Goal: Task Accomplishment & Management: Use online tool/utility

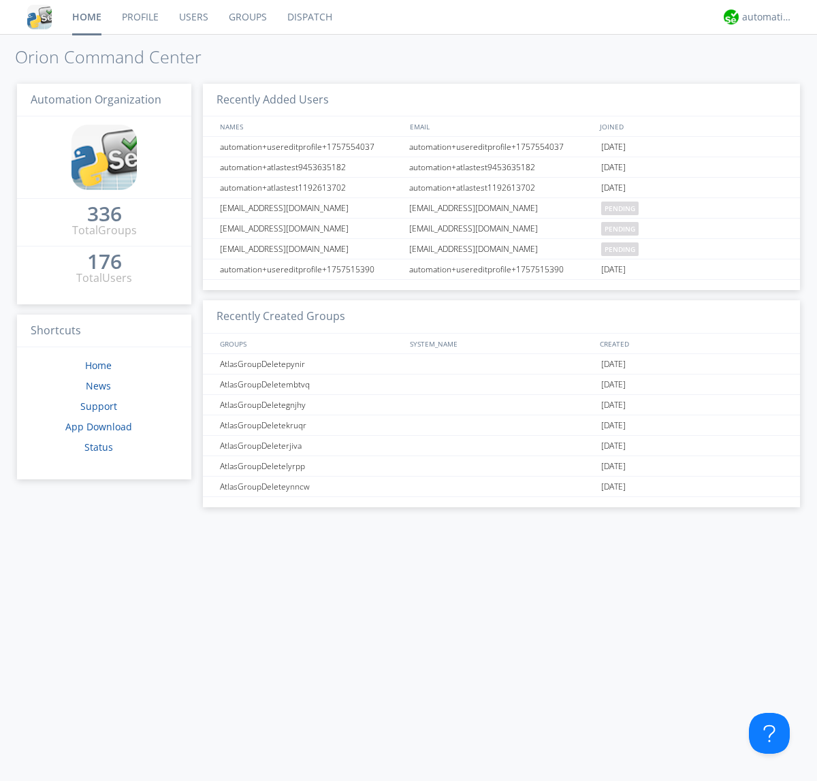
click at [308, 17] on link "Dispatch" at bounding box center [309, 17] width 65 height 34
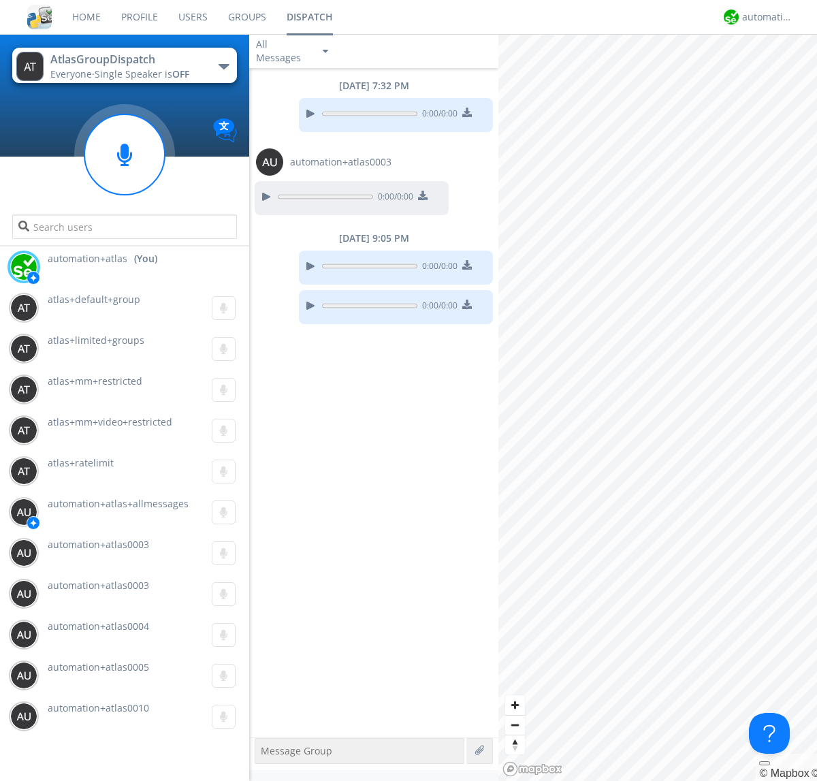
click at [223, 66] on div "button" at bounding box center [224, 66] width 11 height 5
click at [0, 0] on span "[PERSON_NAME]" at bounding box center [0, 0] width 0 height 0
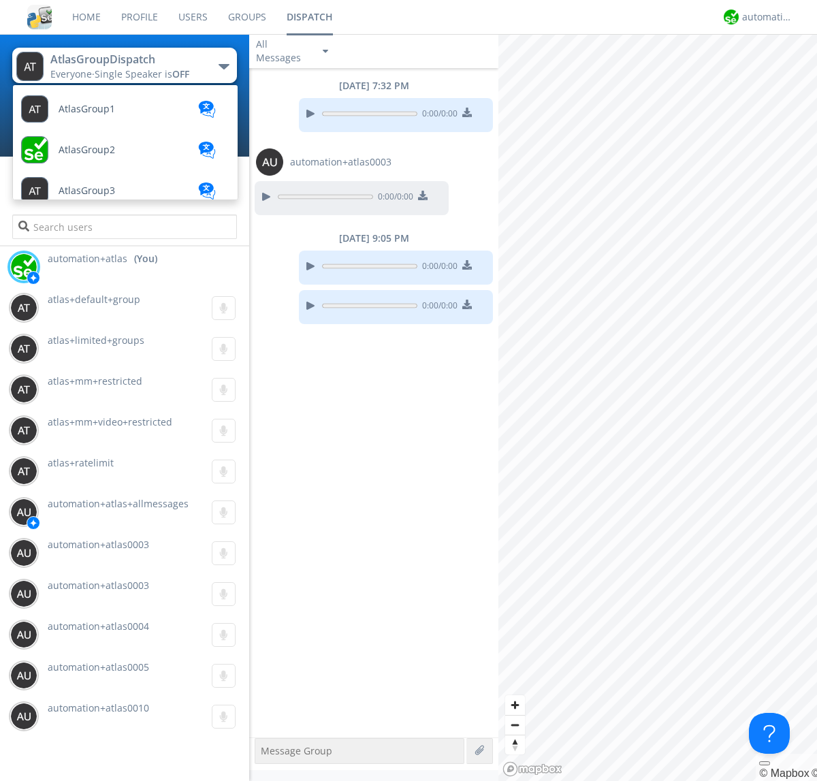
scroll to position [732, 0]
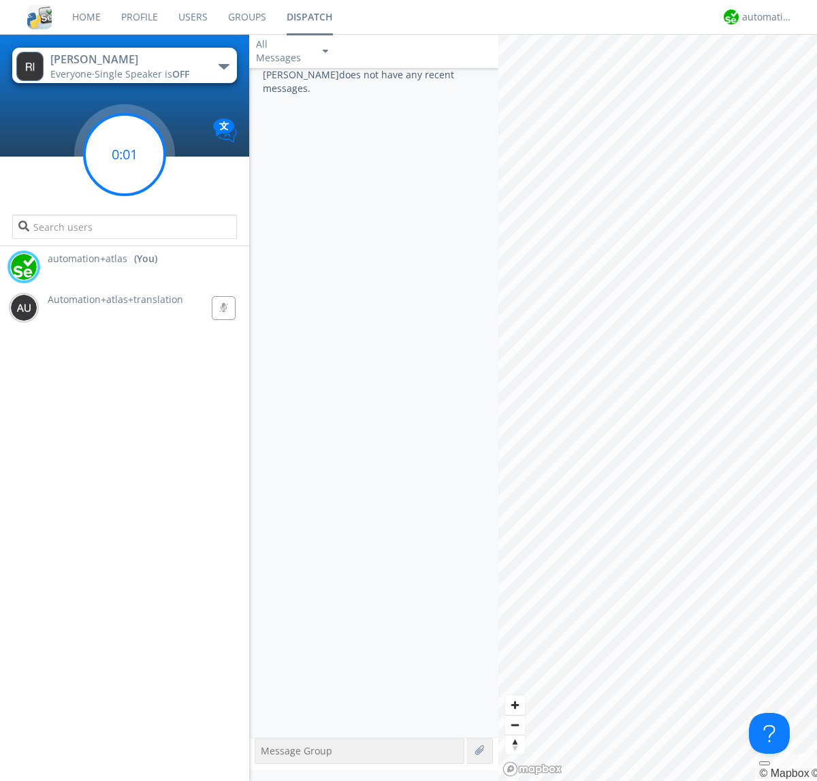
click at [125, 155] on g at bounding box center [124, 154] width 80 height 80
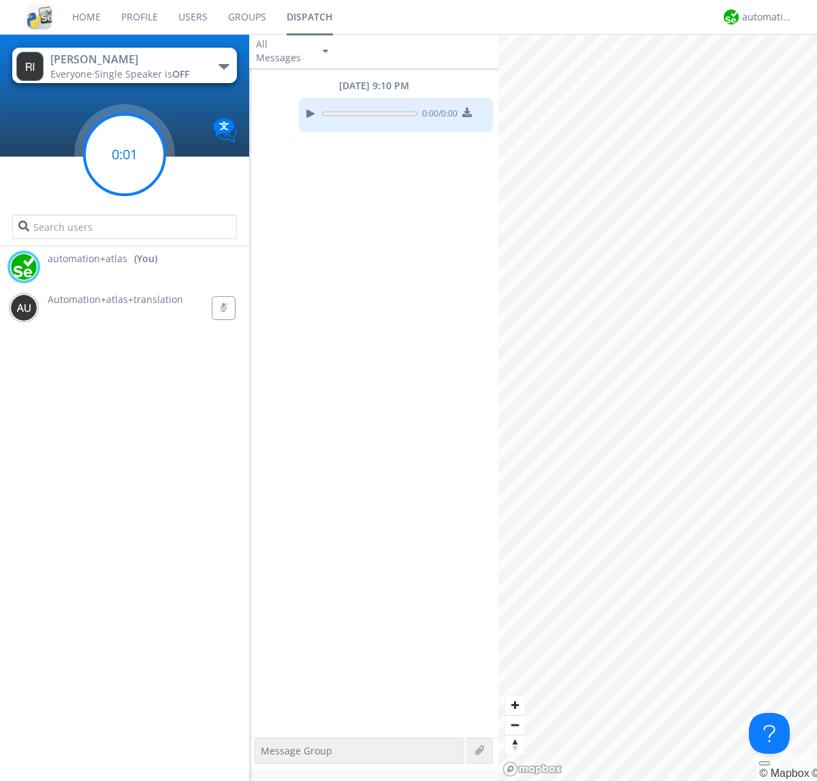
click at [125, 155] on g at bounding box center [124, 154] width 80 height 80
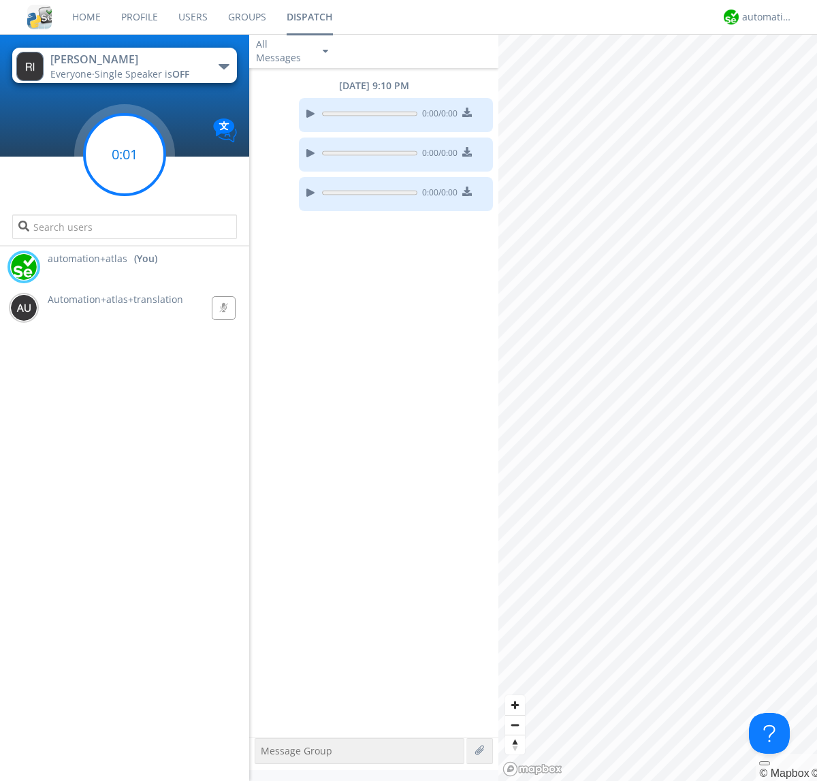
click at [125, 155] on g at bounding box center [124, 154] width 80 height 80
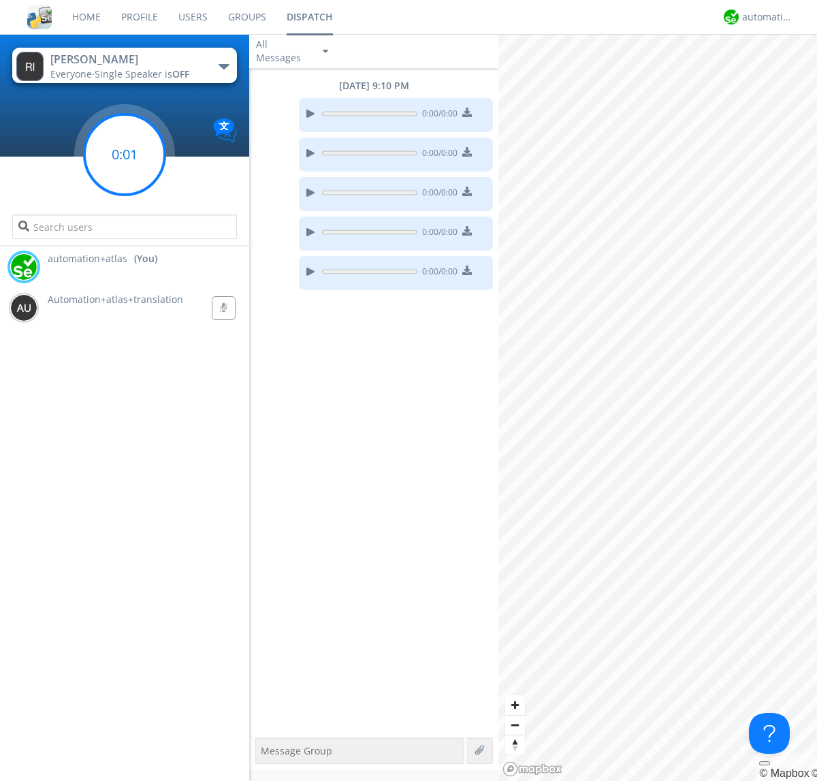
click at [125, 155] on g at bounding box center [124, 154] width 80 height 80
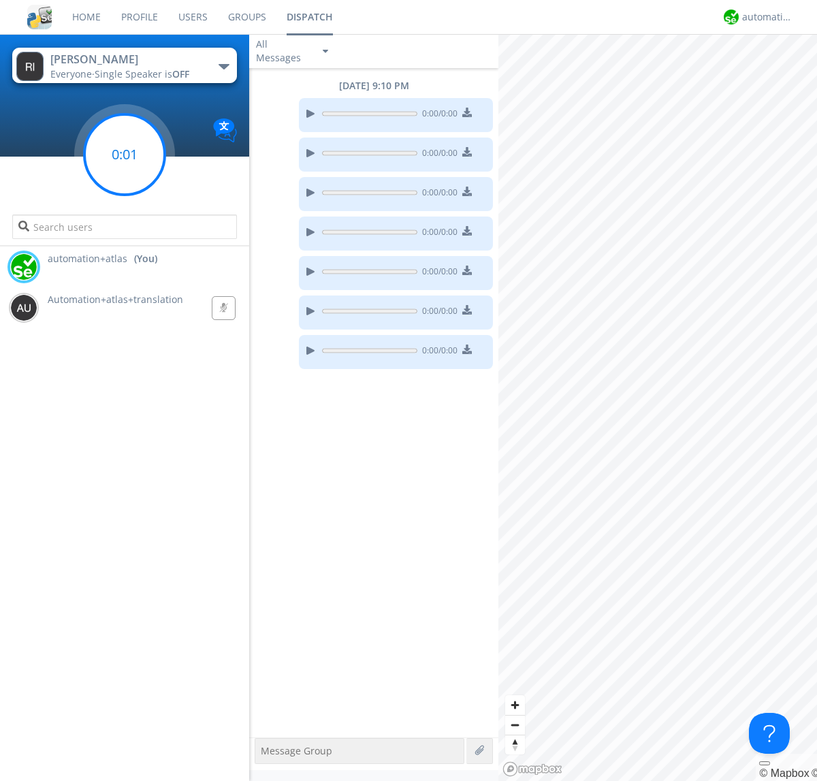
click at [125, 155] on g at bounding box center [124, 154] width 80 height 80
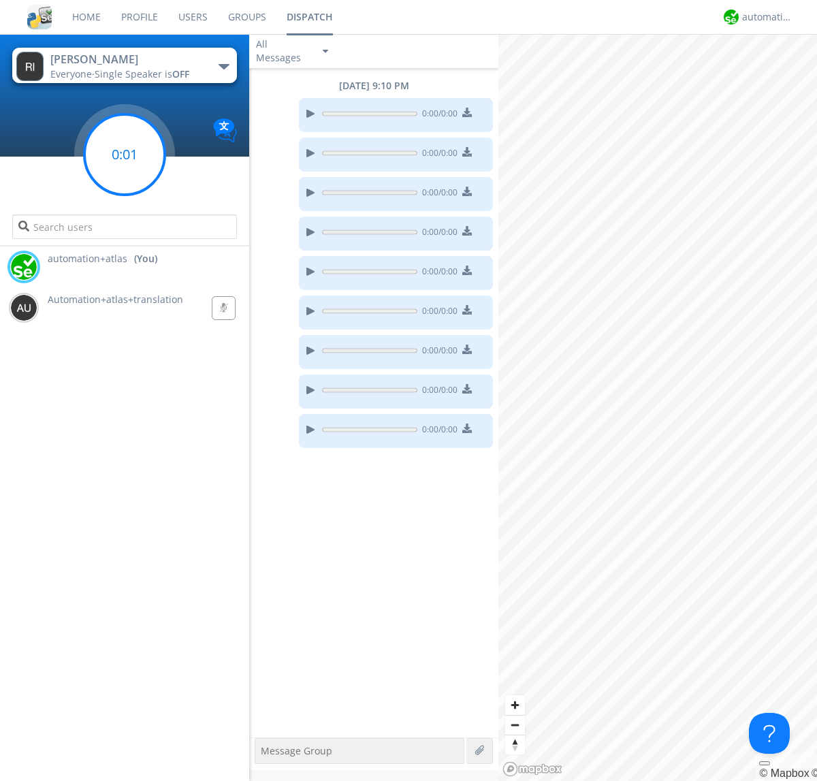
click at [125, 155] on g at bounding box center [124, 154] width 80 height 80
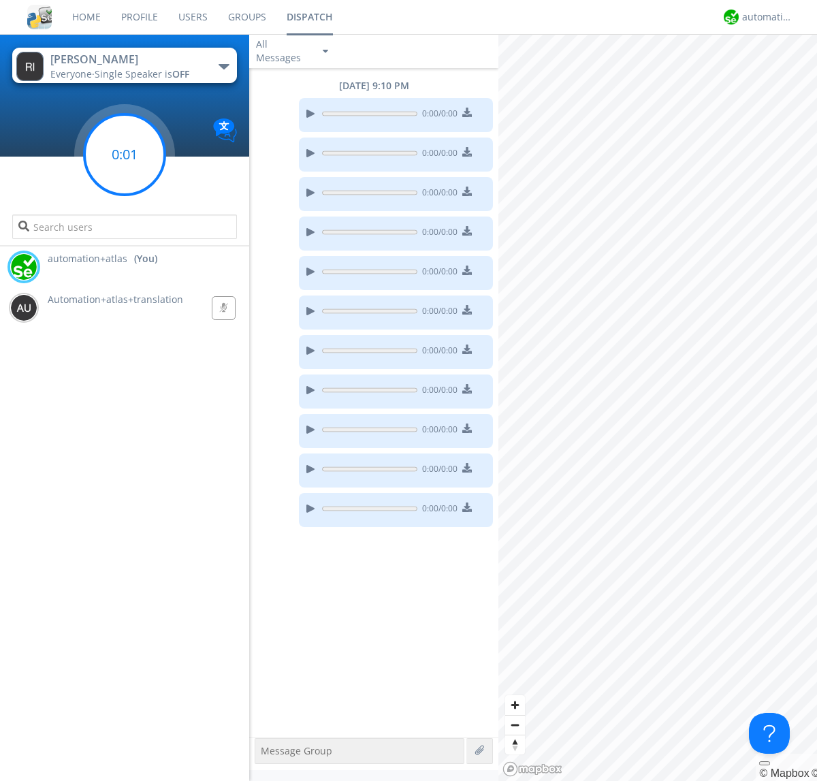
click at [125, 155] on g at bounding box center [124, 154] width 80 height 80
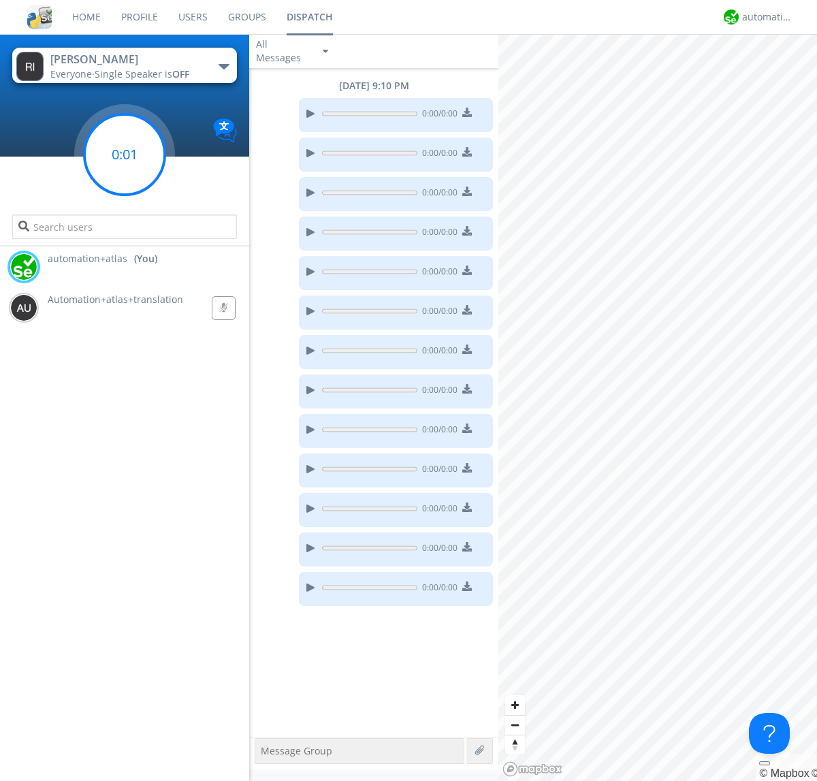
click at [125, 155] on g at bounding box center [124, 154] width 80 height 80
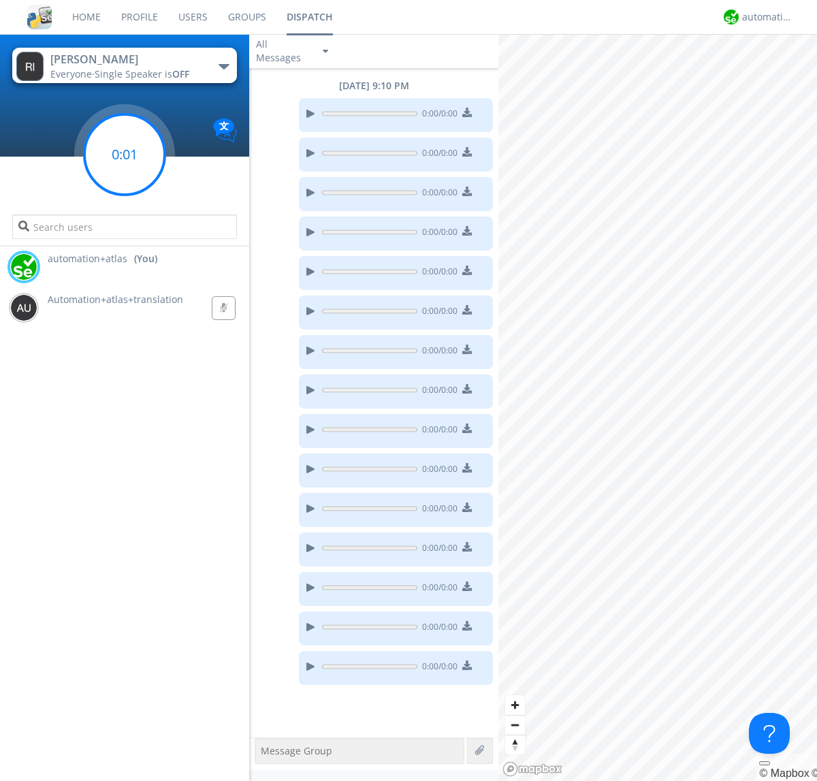
click at [125, 155] on g at bounding box center [124, 154] width 80 height 80
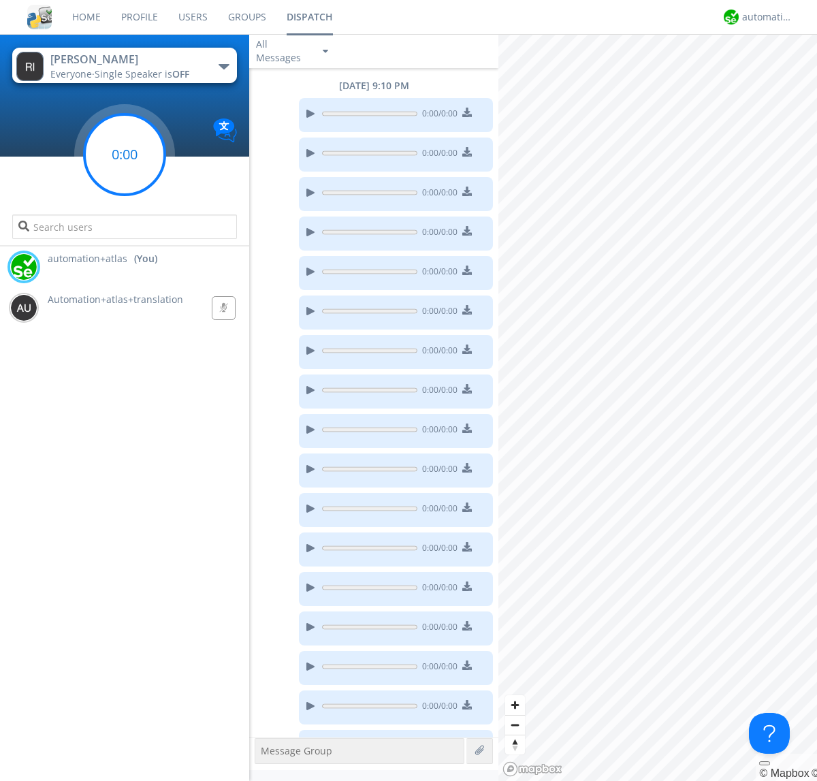
scroll to position [32, 0]
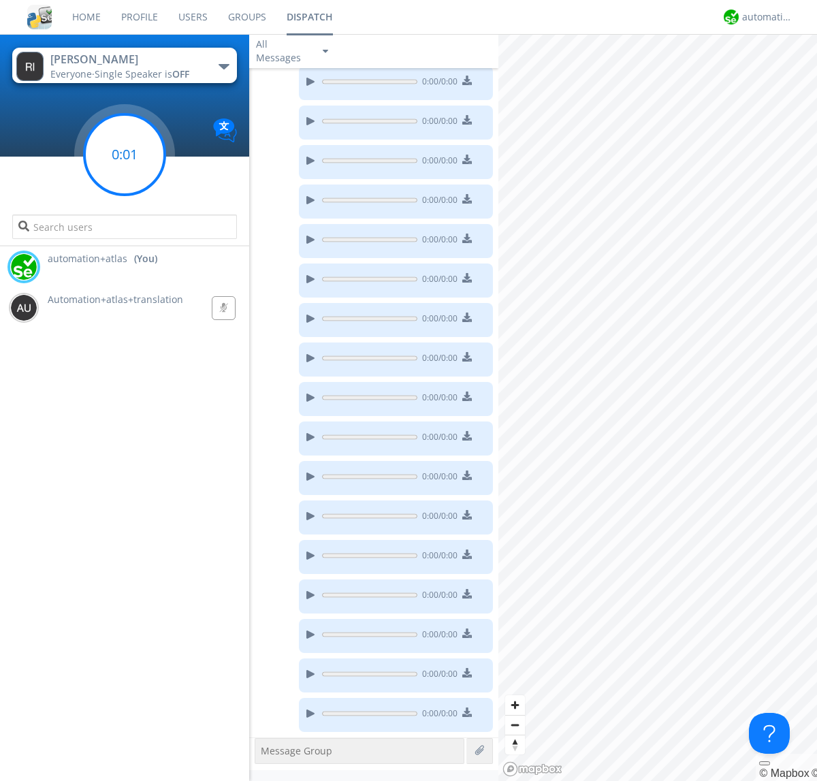
click at [125, 155] on g at bounding box center [124, 154] width 80 height 80
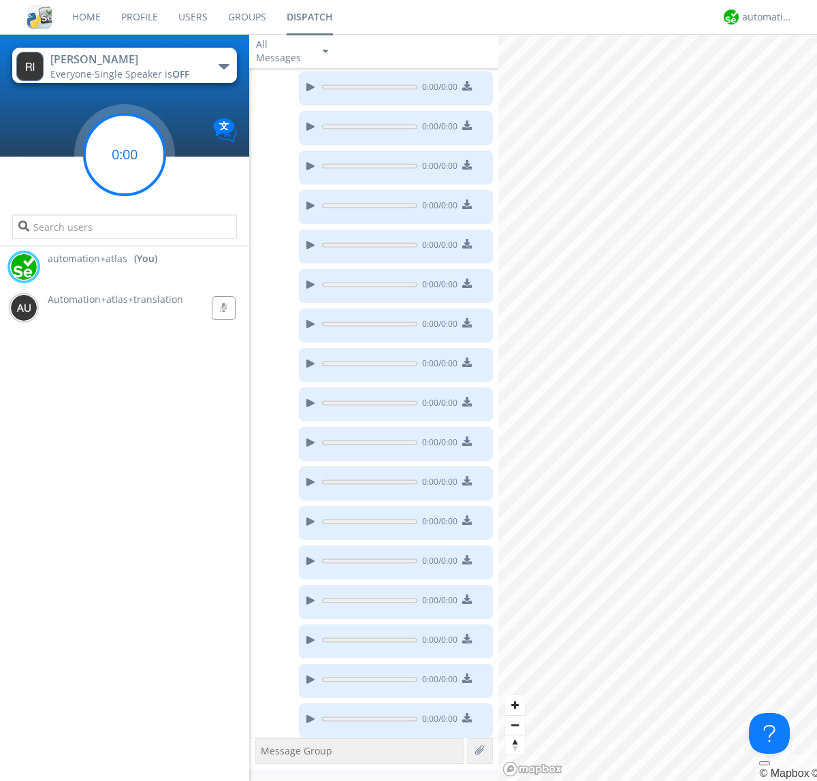
scroll to position [111, 0]
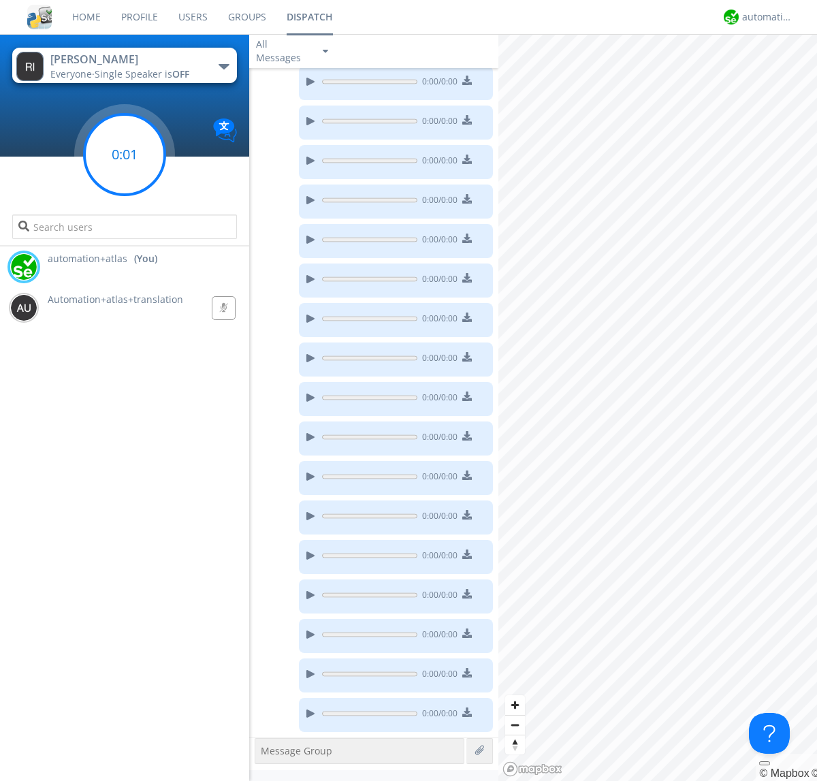
click at [125, 155] on g at bounding box center [124, 154] width 80 height 80
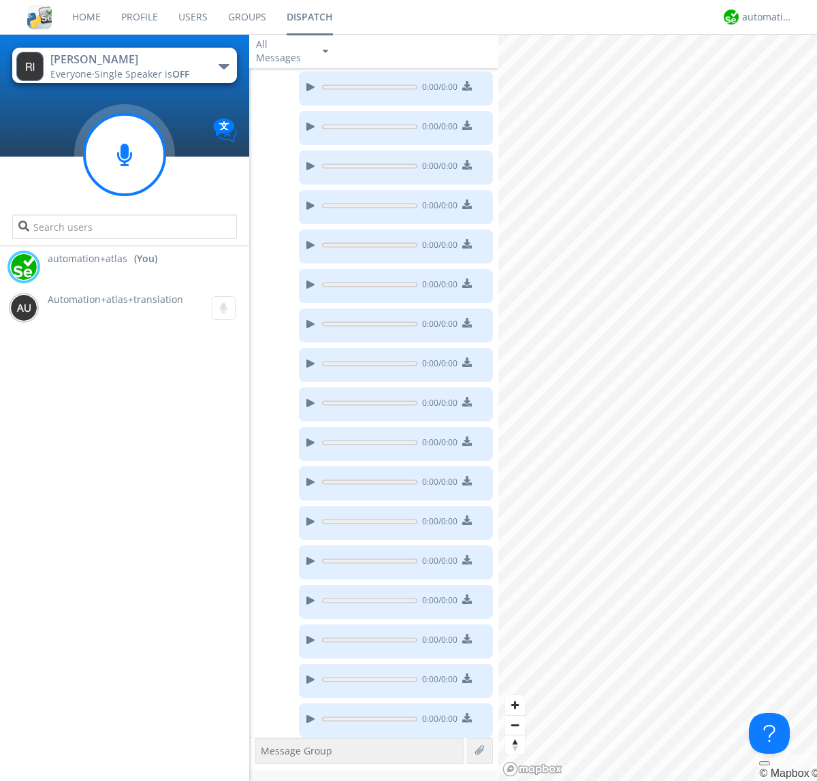
scroll to position [191, 0]
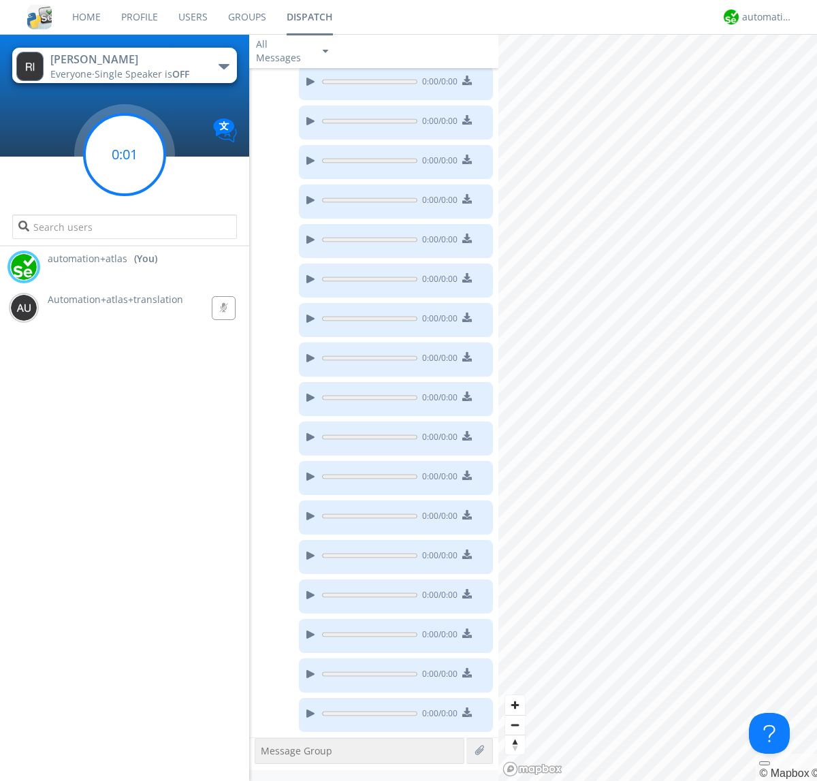
click at [125, 155] on g at bounding box center [124, 154] width 80 height 80
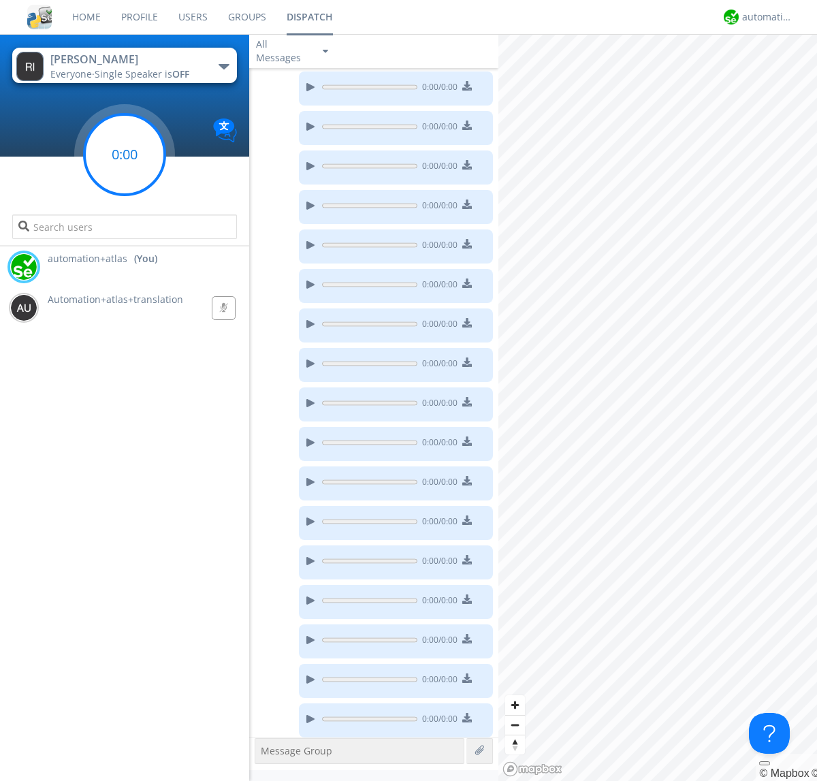
scroll to position [231, 0]
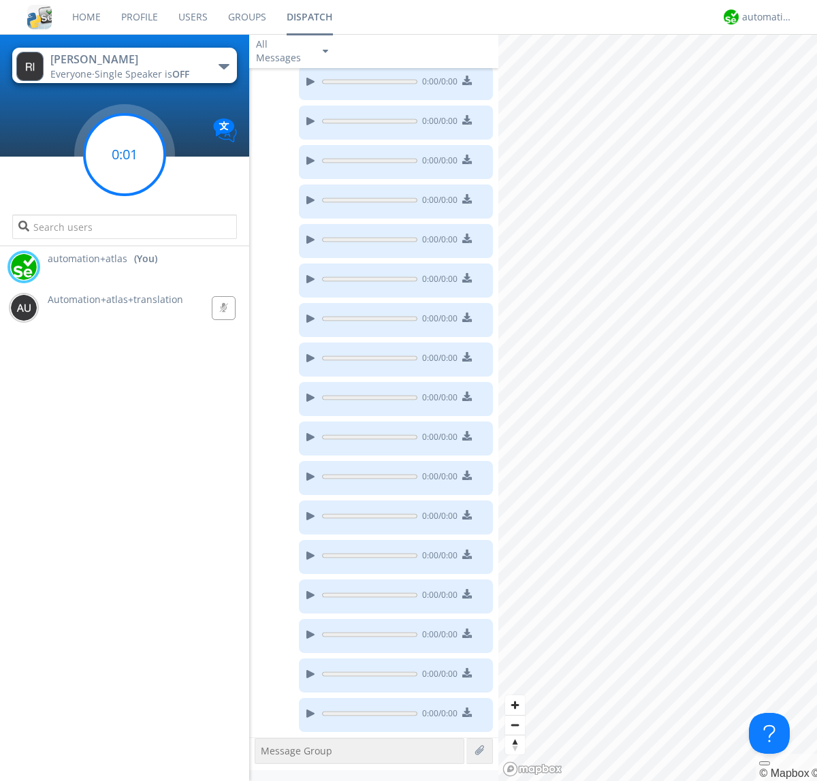
click at [125, 155] on g at bounding box center [124, 154] width 80 height 80
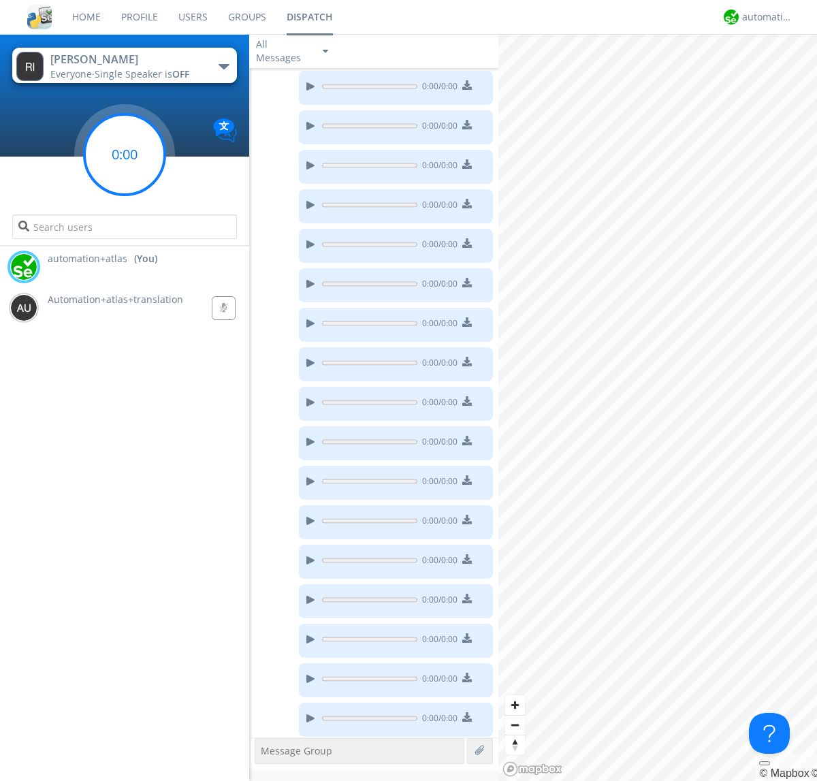
scroll to position [270, 0]
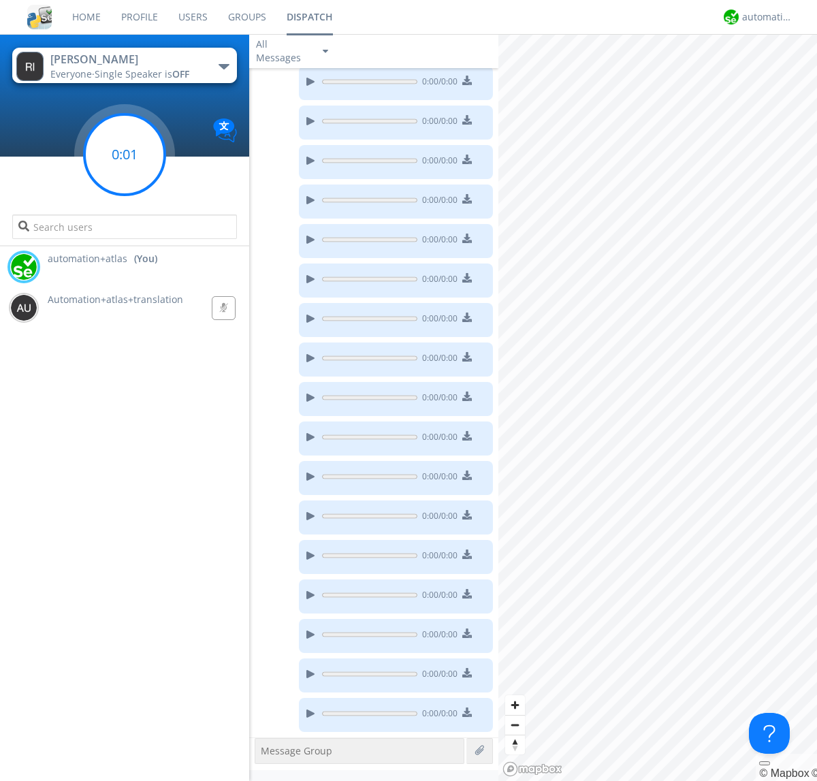
click at [125, 155] on g at bounding box center [124, 154] width 80 height 80
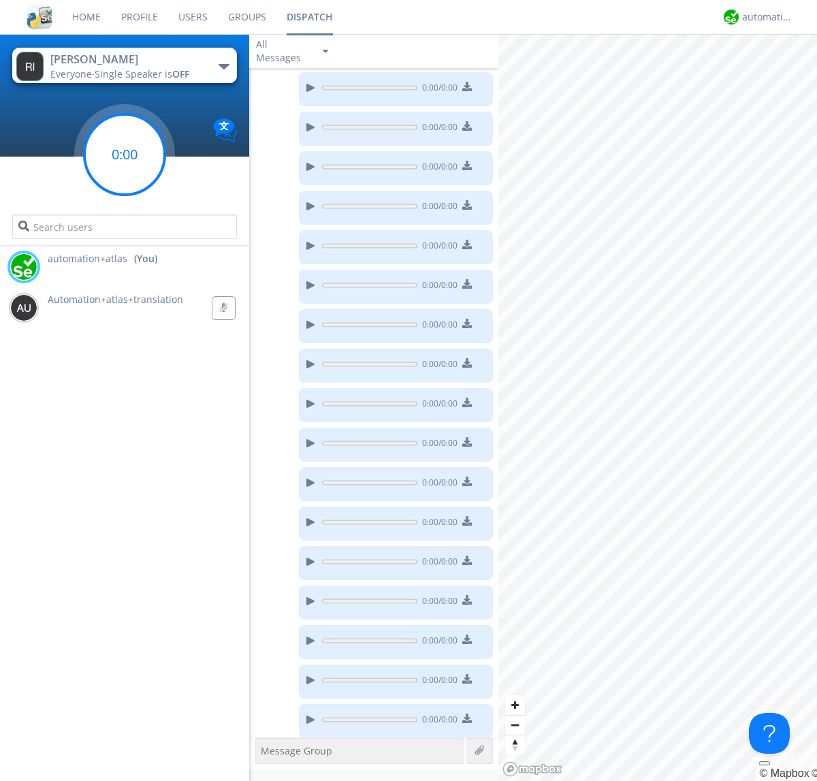
scroll to position [310, 0]
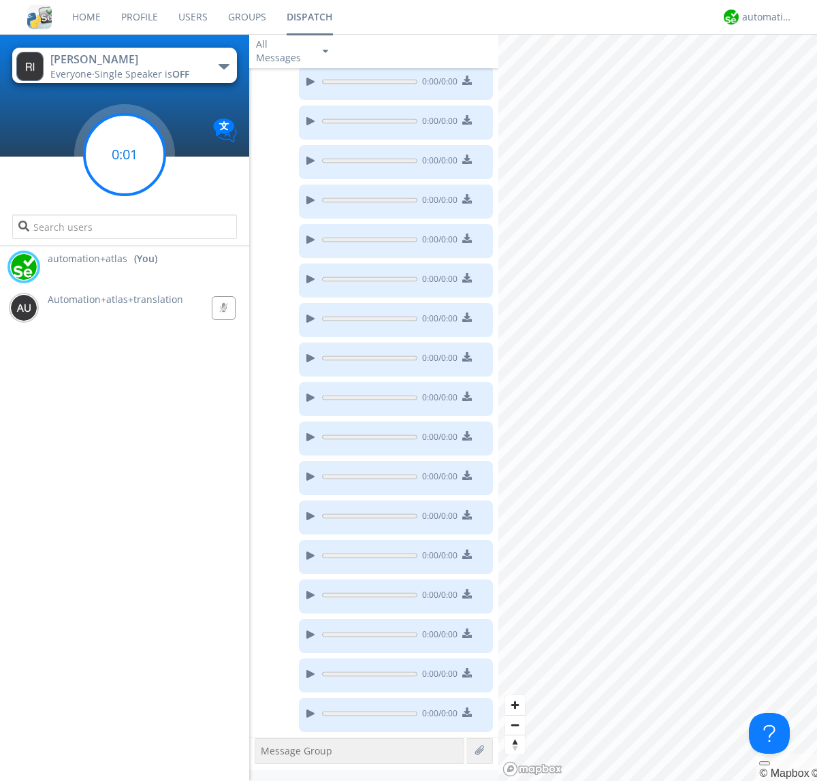
click at [125, 155] on g at bounding box center [124, 154] width 80 height 80
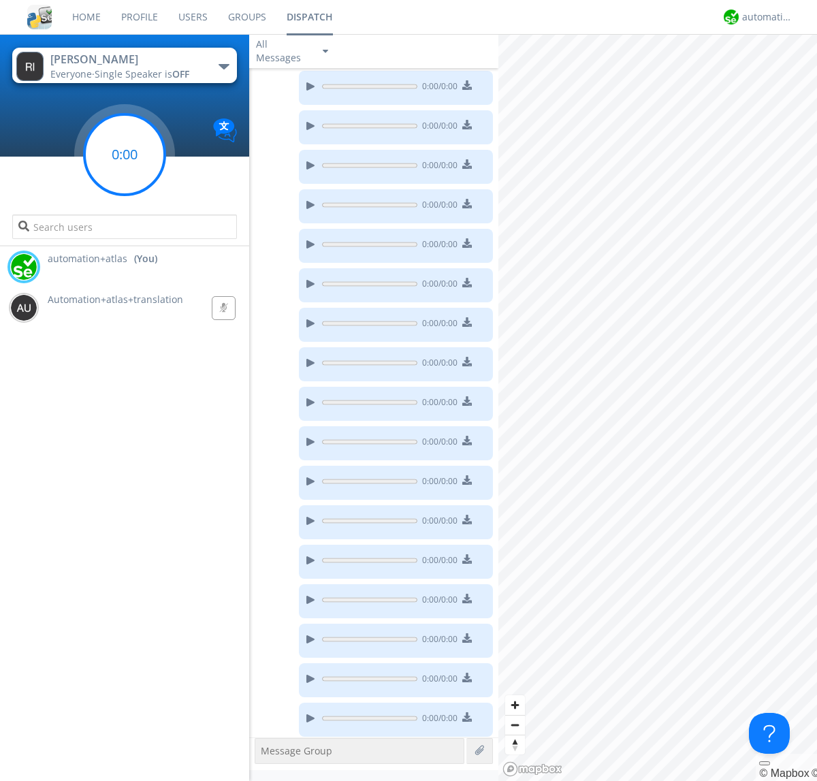
scroll to position [349, 0]
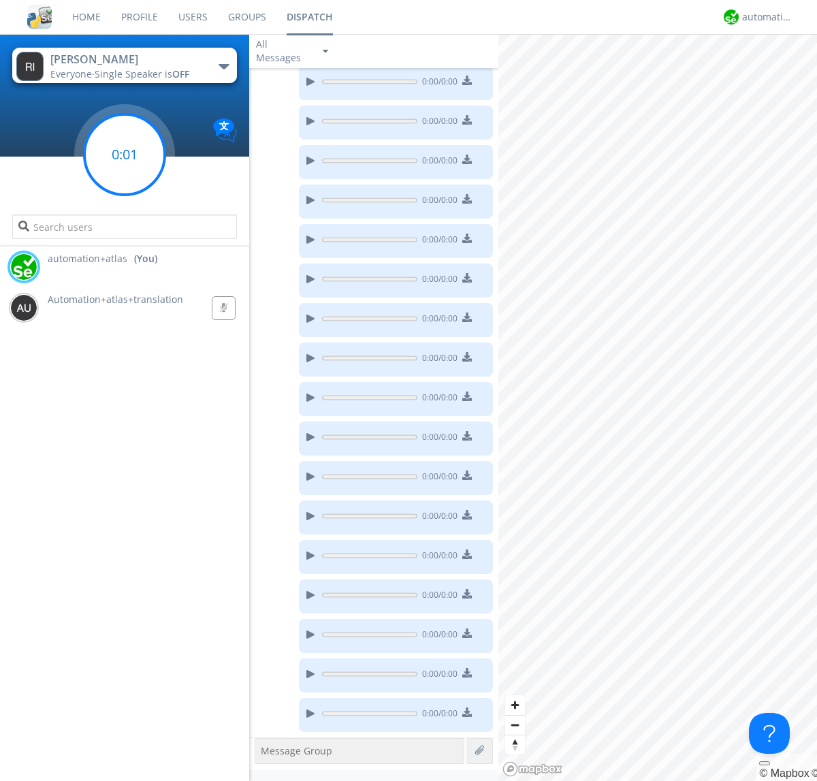
click at [125, 155] on g at bounding box center [124, 154] width 80 height 80
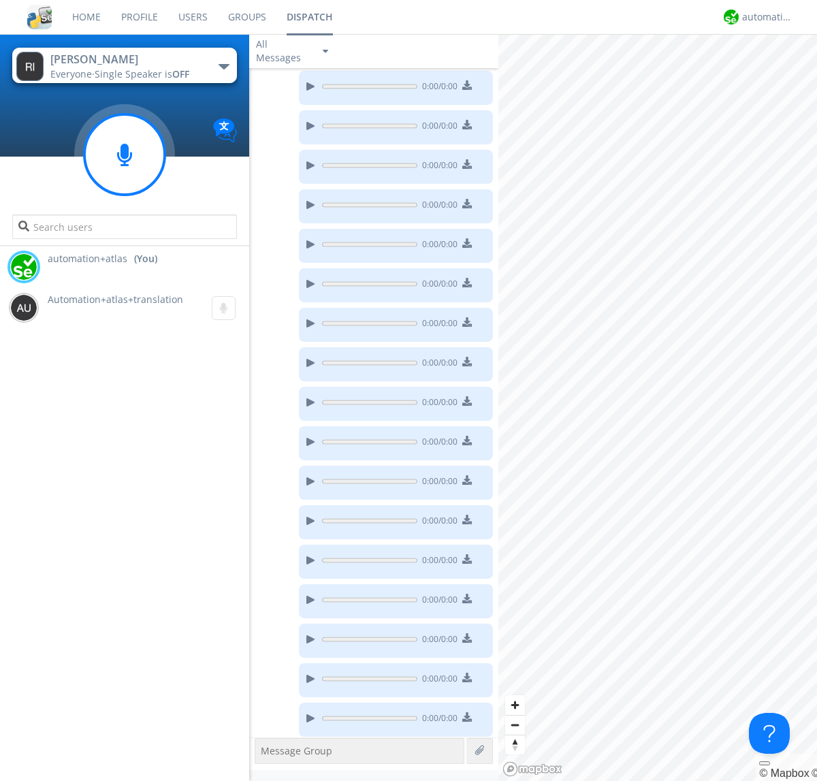
scroll to position [389, 0]
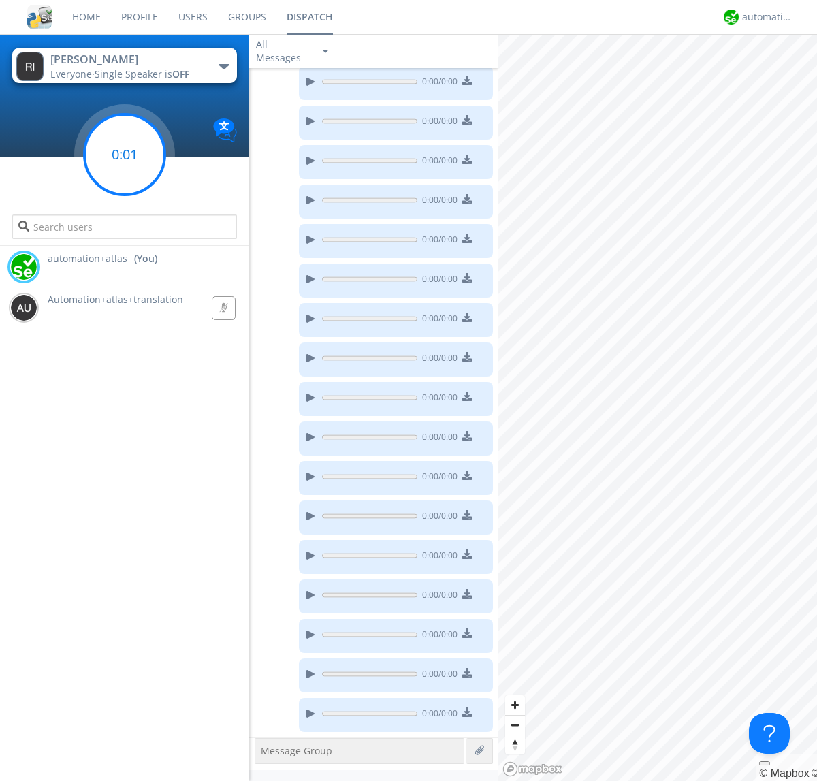
click at [125, 155] on g at bounding box center [124, 154] width 80 height 80
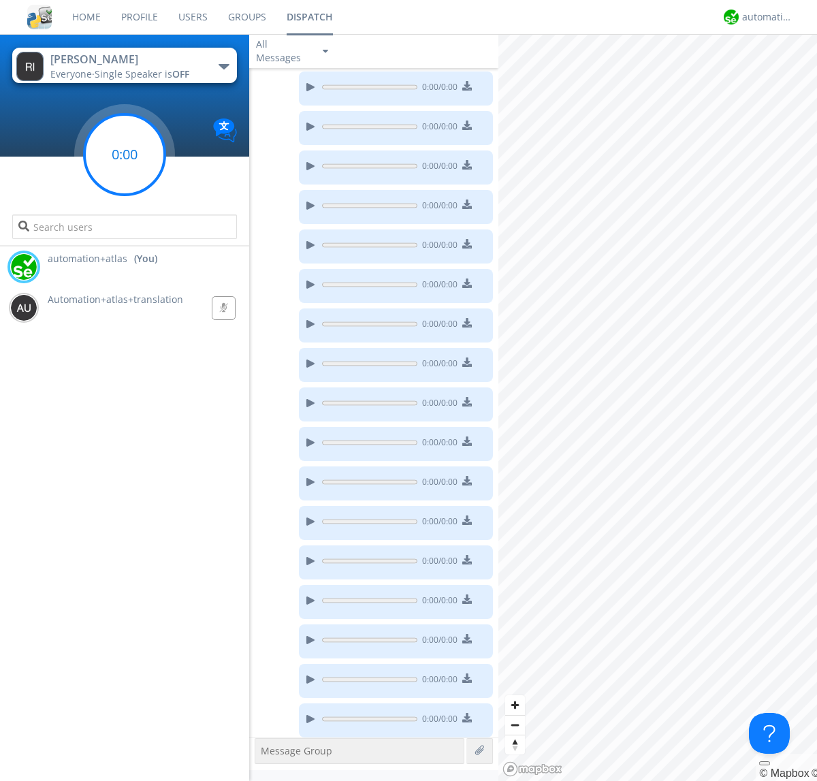
scroll to position [428, 0]
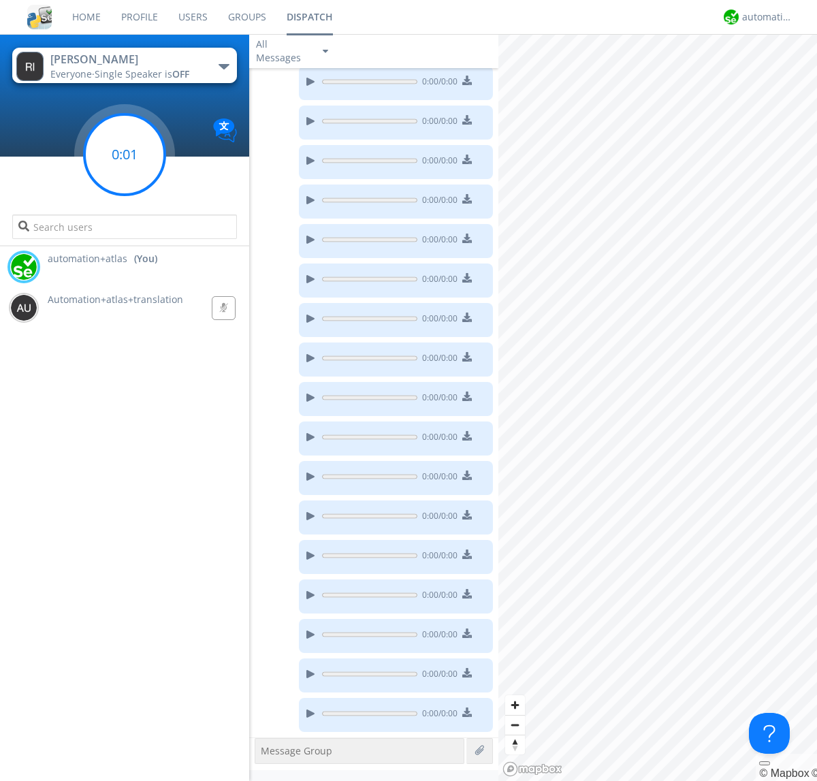
click at [125, 155] on g at bounding box center [124, 154] width 80 height 80
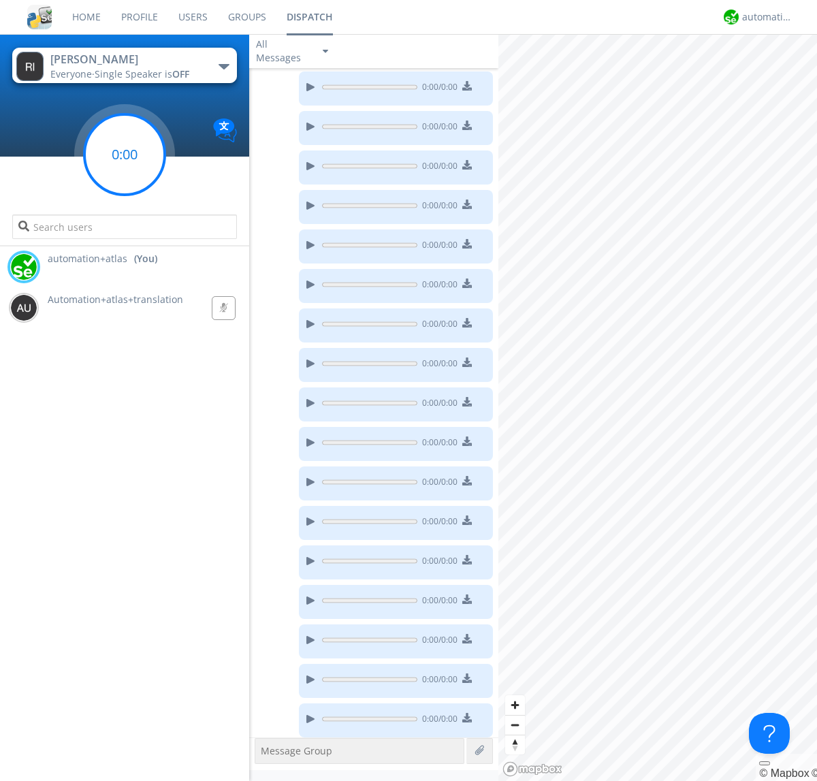
scroll to position [468, 0]
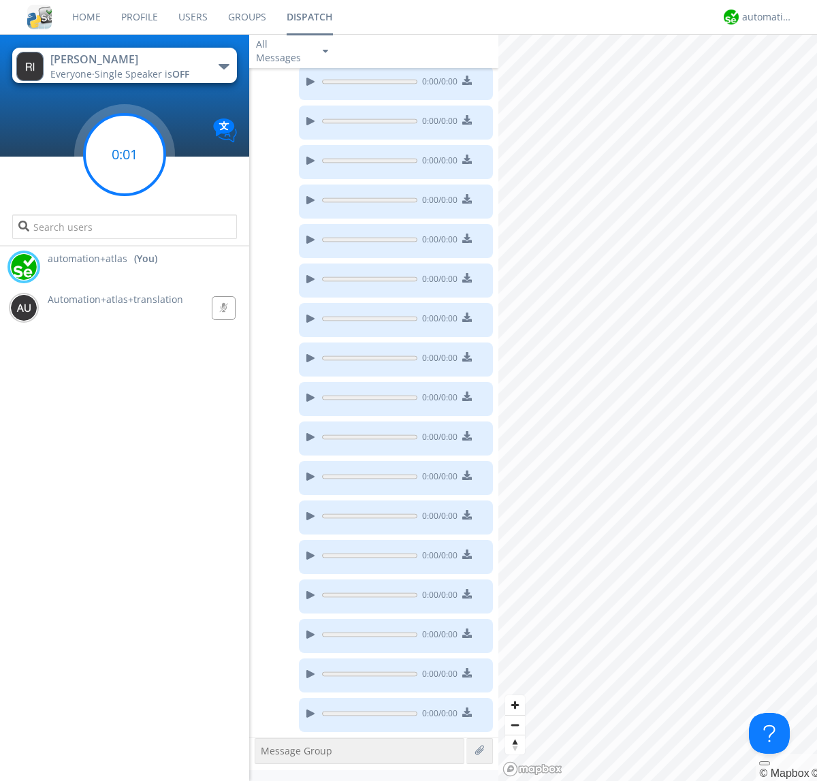
click at [125, 155] on g at bounding box center [124, 154] width 80 height 80
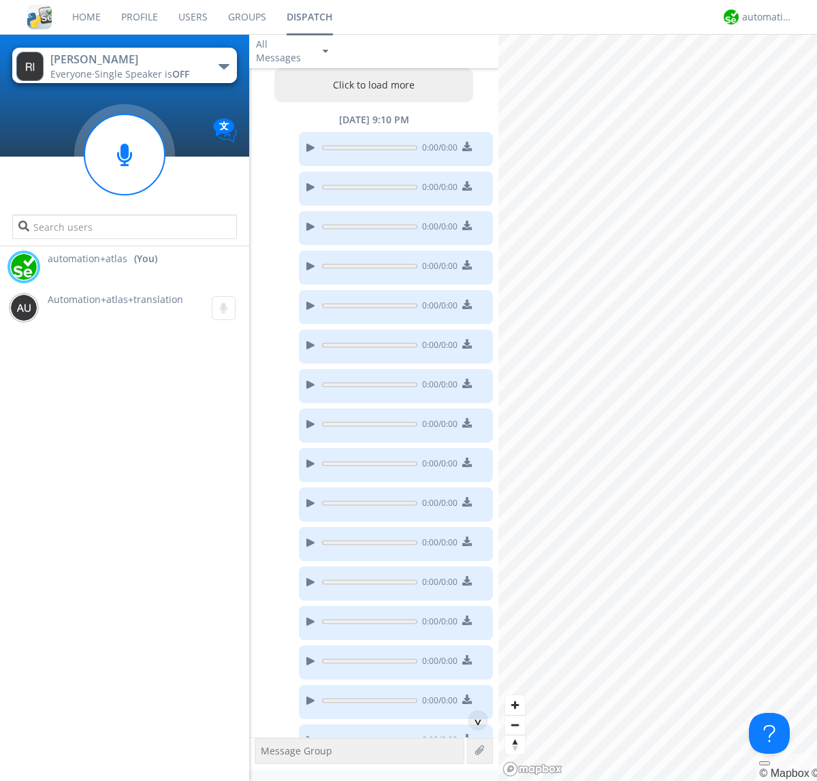
click at [370, 85] on button "Click to load more" at bounding box center [373, 85] width 199 height 34
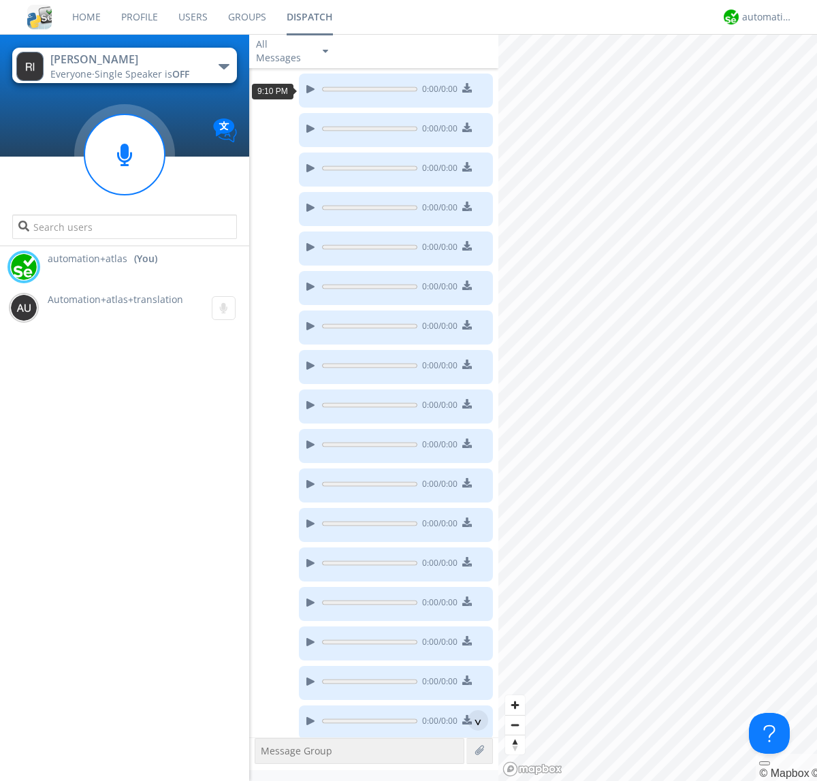
scroll to position [25, 0]
